Goal: Task Accomplishment & Management: Complete application form

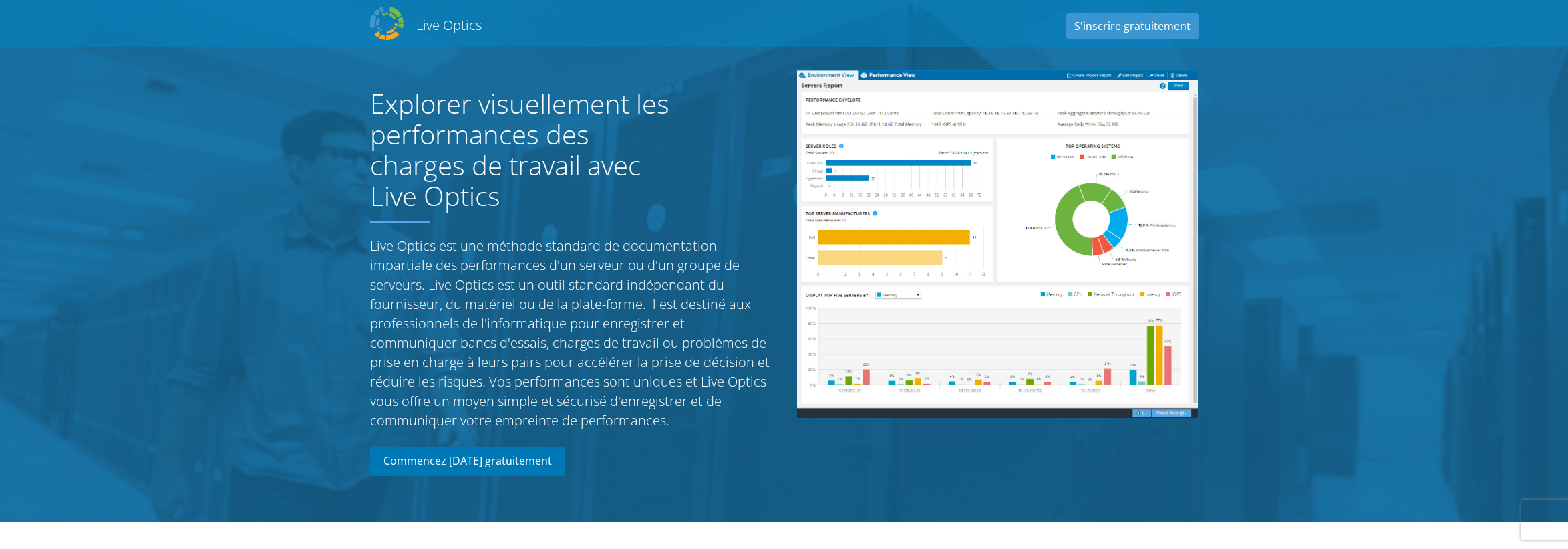
click at [481, 470] on link "Commencez [DATE] gratuitement" at bounding box center [468, 461] width 195 height 29
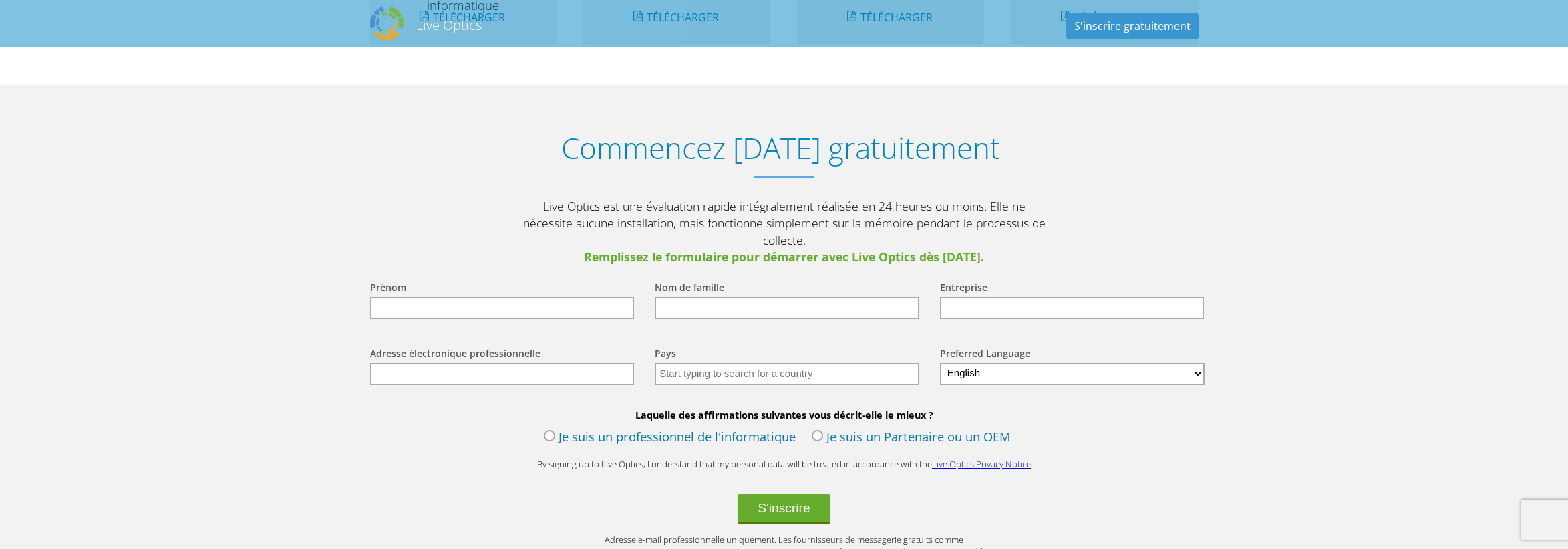
scroll to position [1480, 0]
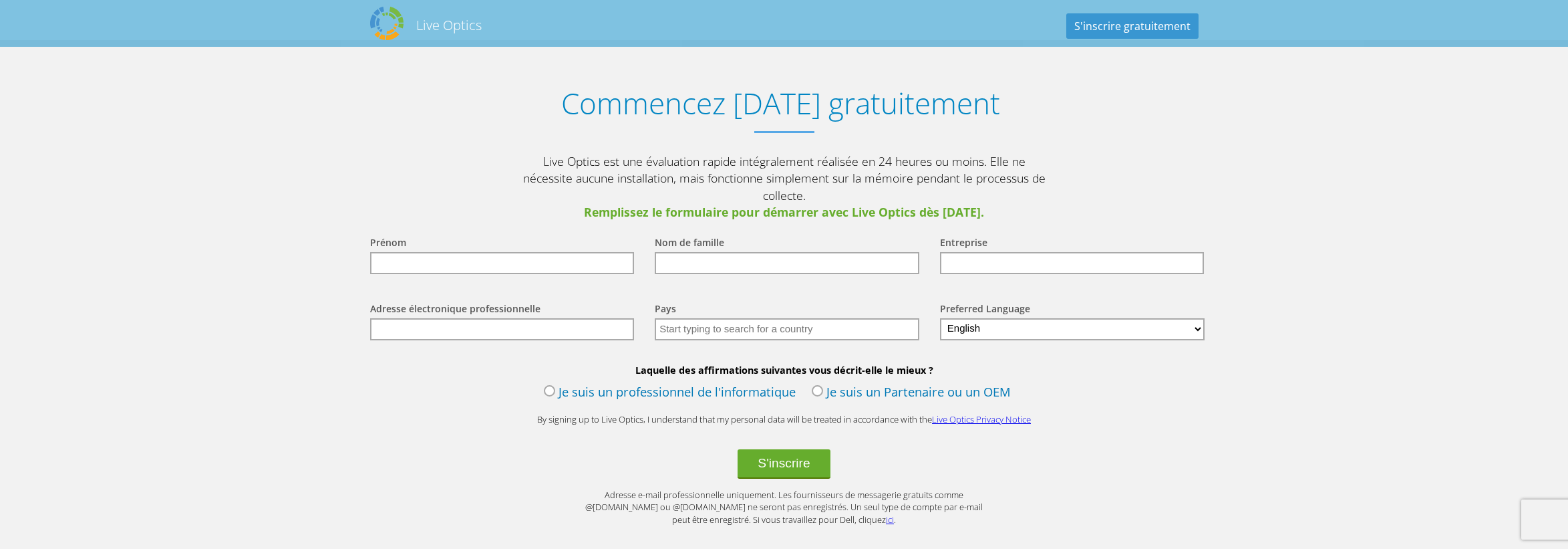
click at [392, 252] on input "text" at bounding box center [502, 263] width 265 height 22
type input "[PERSON_NAME]"
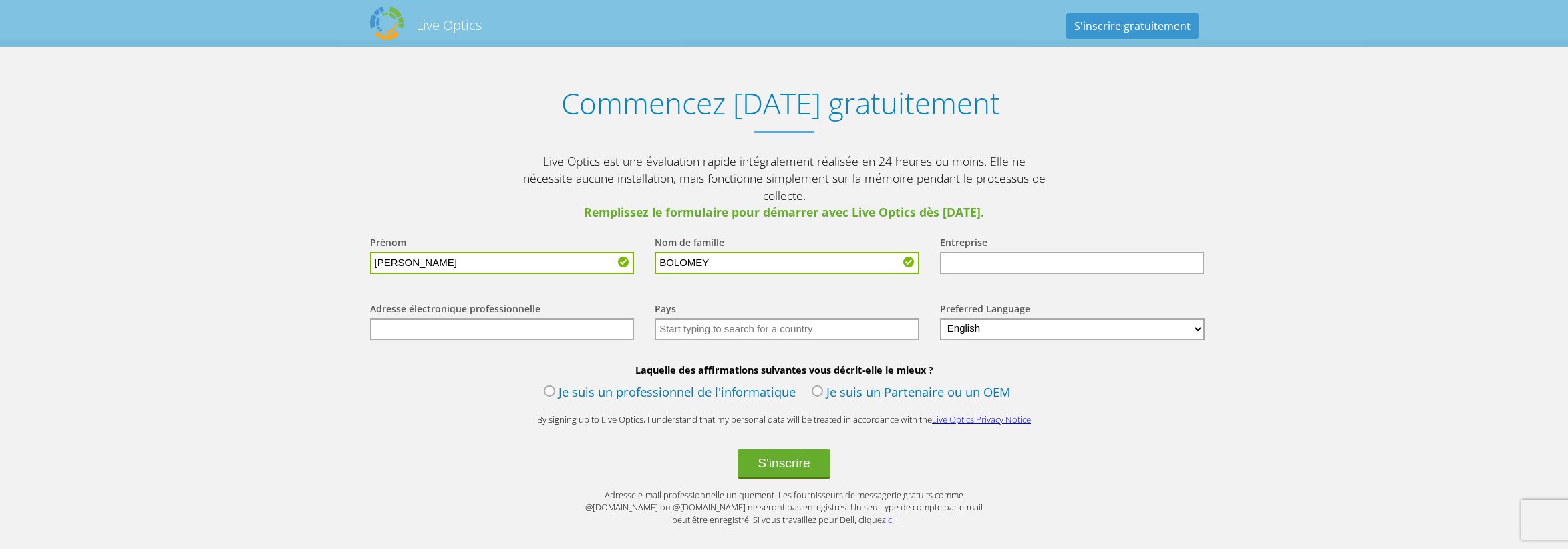
type input "BOLOMEY"
type input "PROTEM SAS"
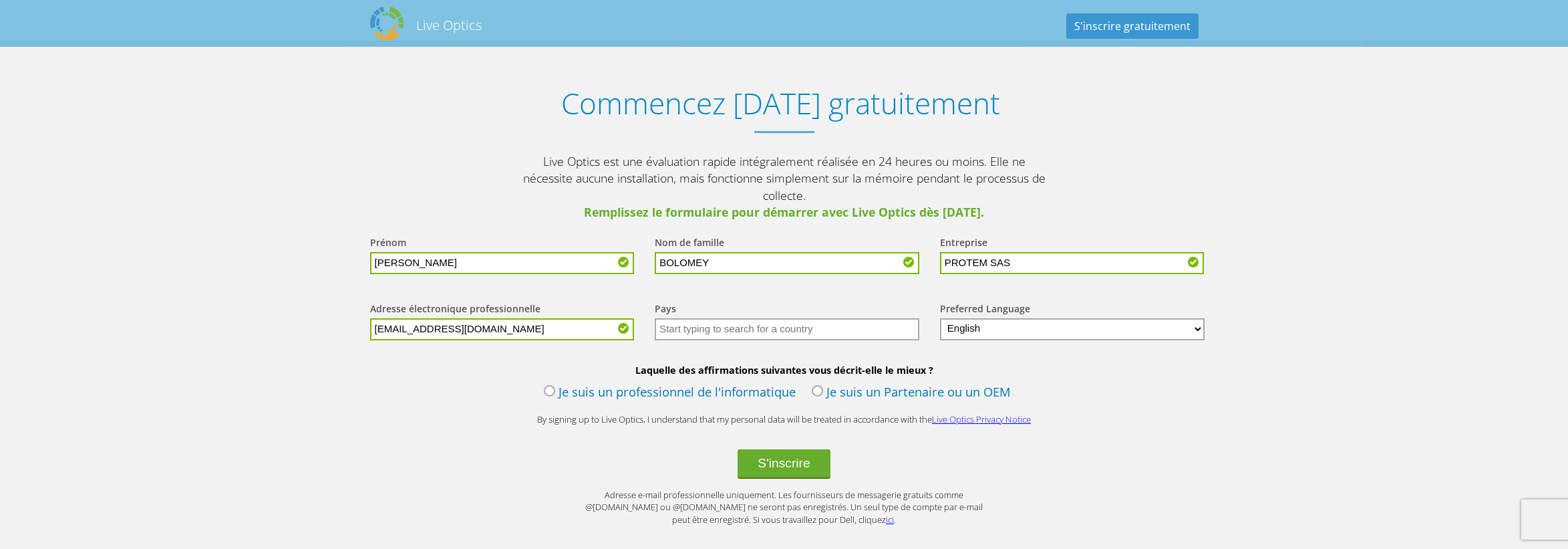
type input "[EMAIL_ADDRESS][DOMAIN_NAME]"
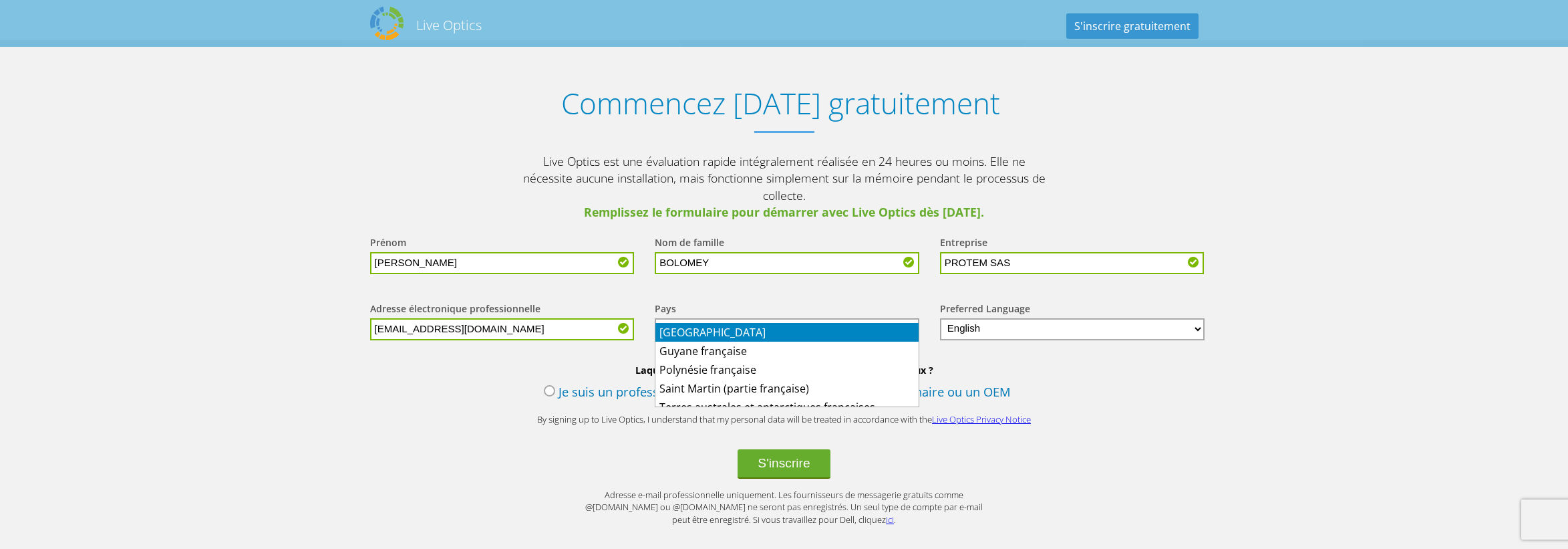
click at [731, 330] on li "[GEOGRAPHIC_DATA]" at bounding box center [787, 332] width 263 height 18
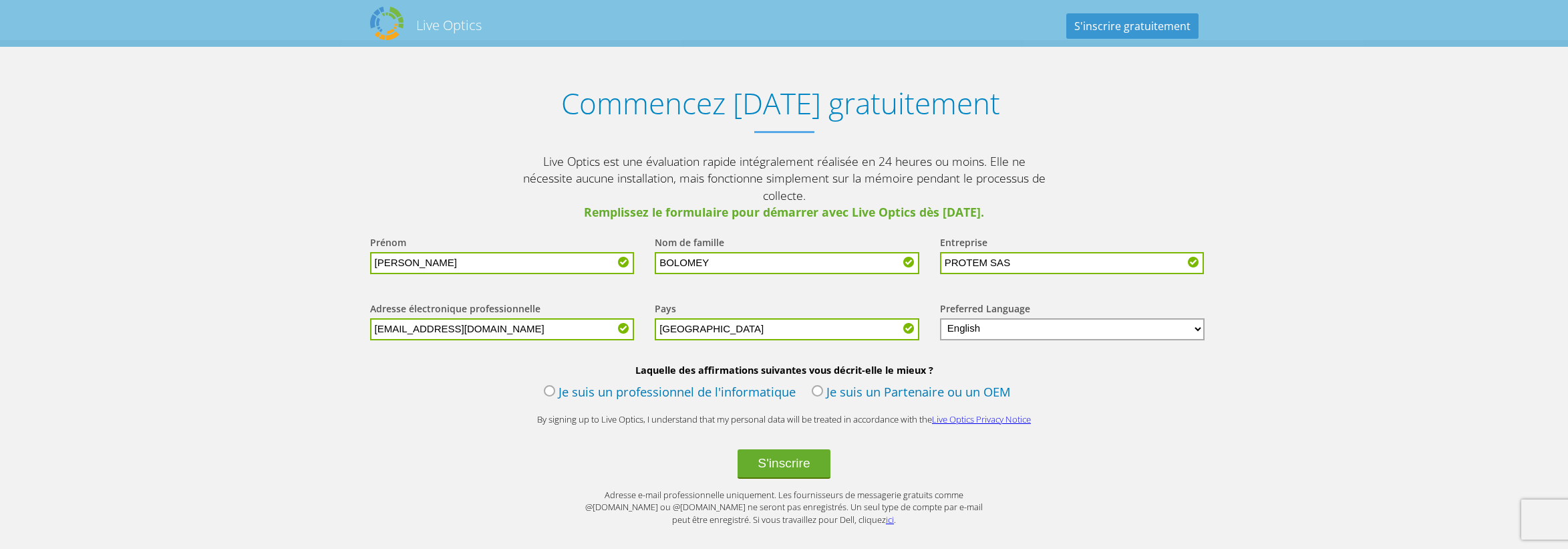
type input "[GEOGRAPHIC_DATA]"
click at [973, 318] on select "English Deutsch Español Français Italiano Polski Português Русский 한국어 中文 日本語" at bounding box center [1072, 329] width 265 height 22
select select "fr-FR"
click at [940, 318] on select "English Deutsch Español Français Italiano Polski Português Русский 한국어 中文 日本語" at bounding box center [1072, 329] width 265 height 22
click at [602, 383] on label "Je suis un professionnel de l'informatique" at bounding box center [670, 393] width 252 height 20
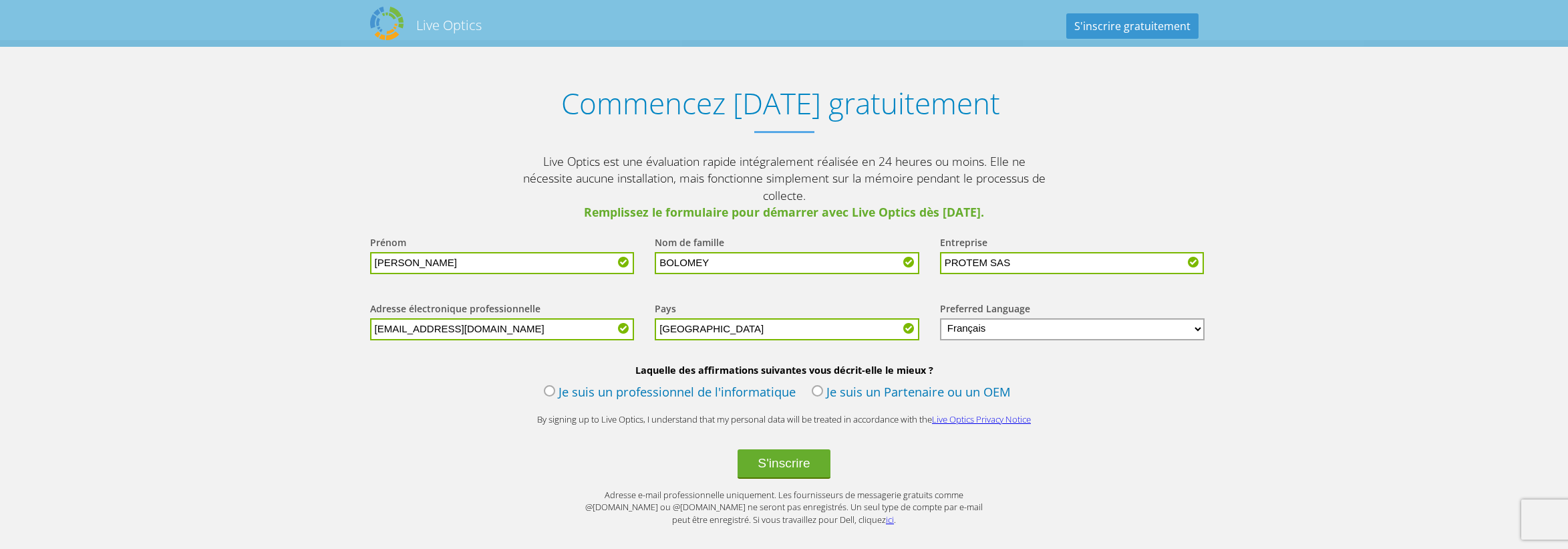
click at [0, 0] on input "Je suis un professionnel de l'informatique" at bounding box center [0, 0] width 0 height 0
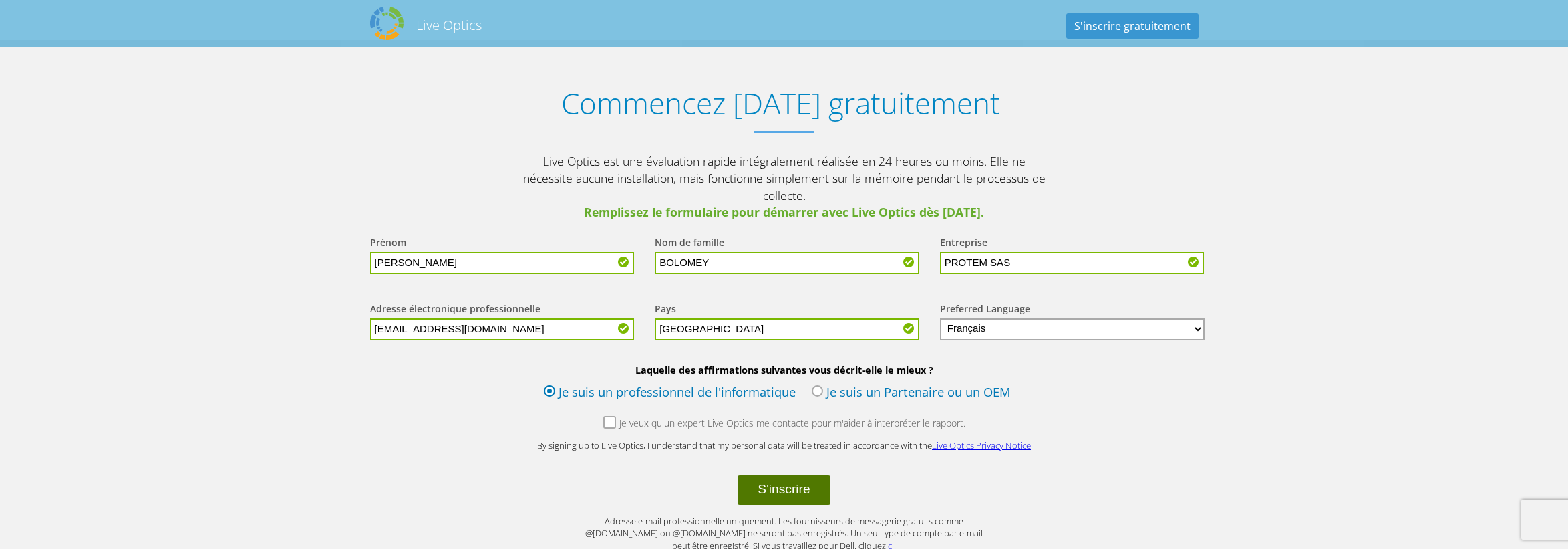
click at [773, 477] on button "S'inscrire" at bounding box center [784, 490] width 92 height 29
